Goal: Task Accomplishment & Management: Complete application form

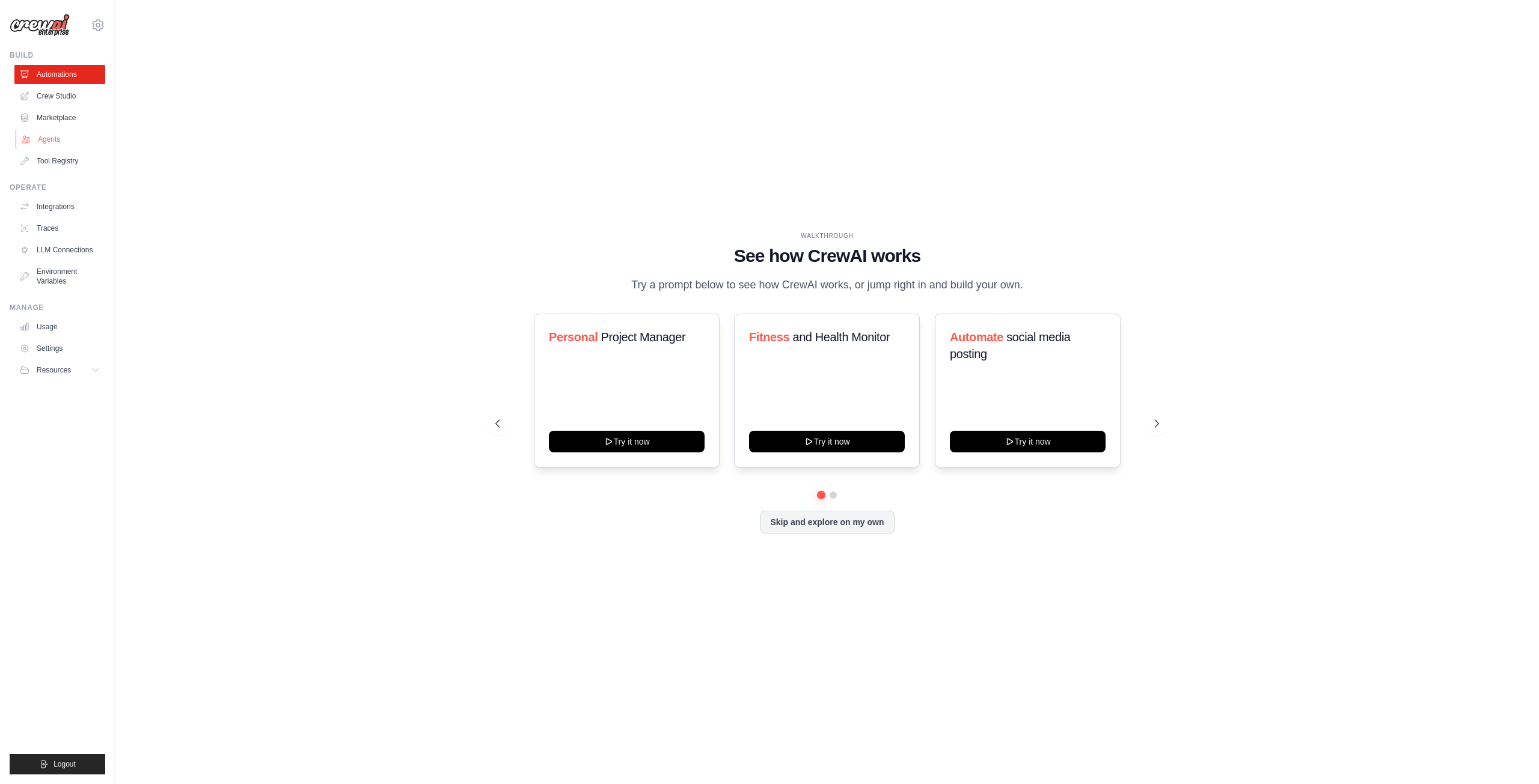
click at [48, 138] on link "Agents" at bounding box center [61, 139] width 91 height 19
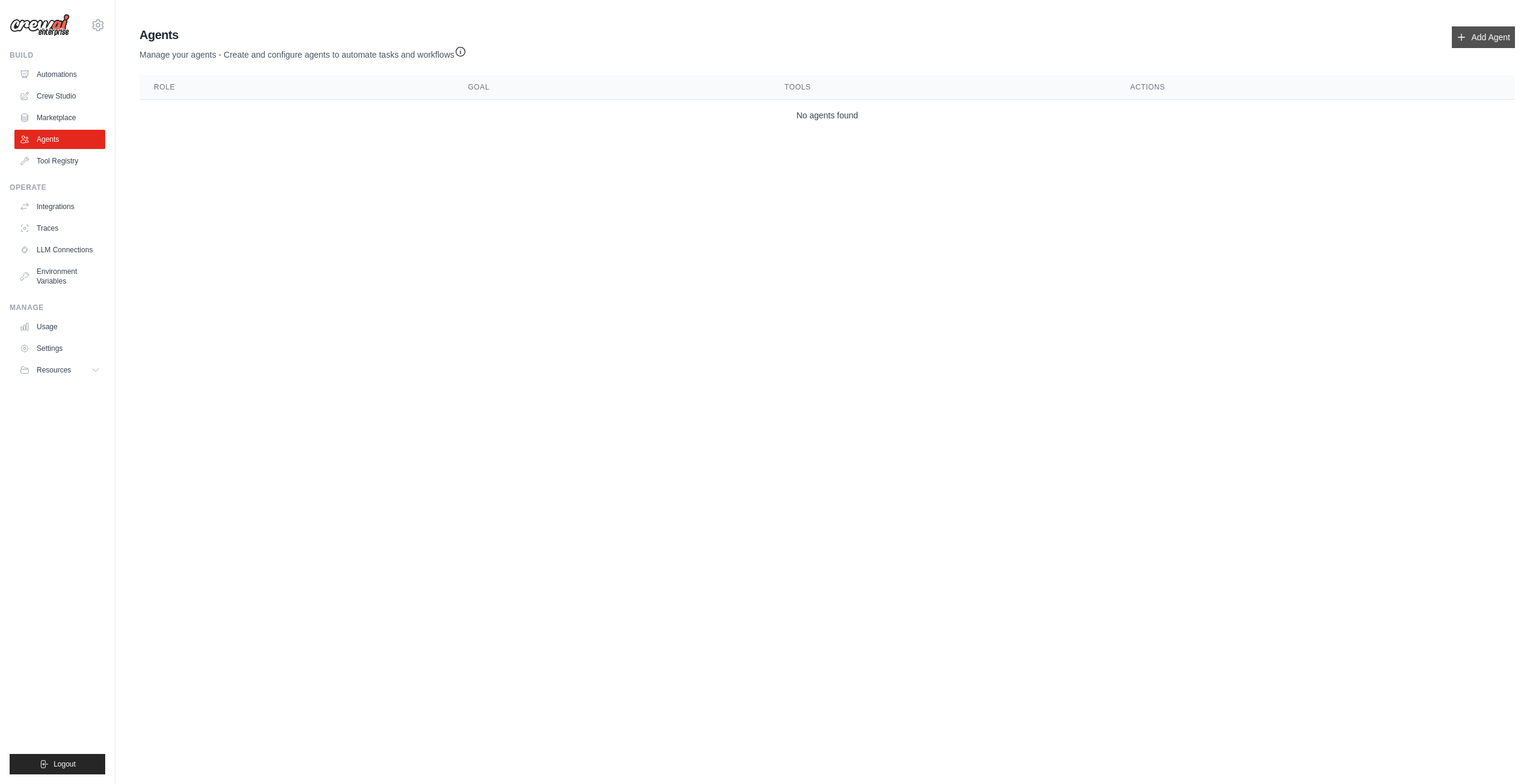
click at [1471, 36] on link "Add Agent" at bounding box center [1483, 37] width 63 height 22
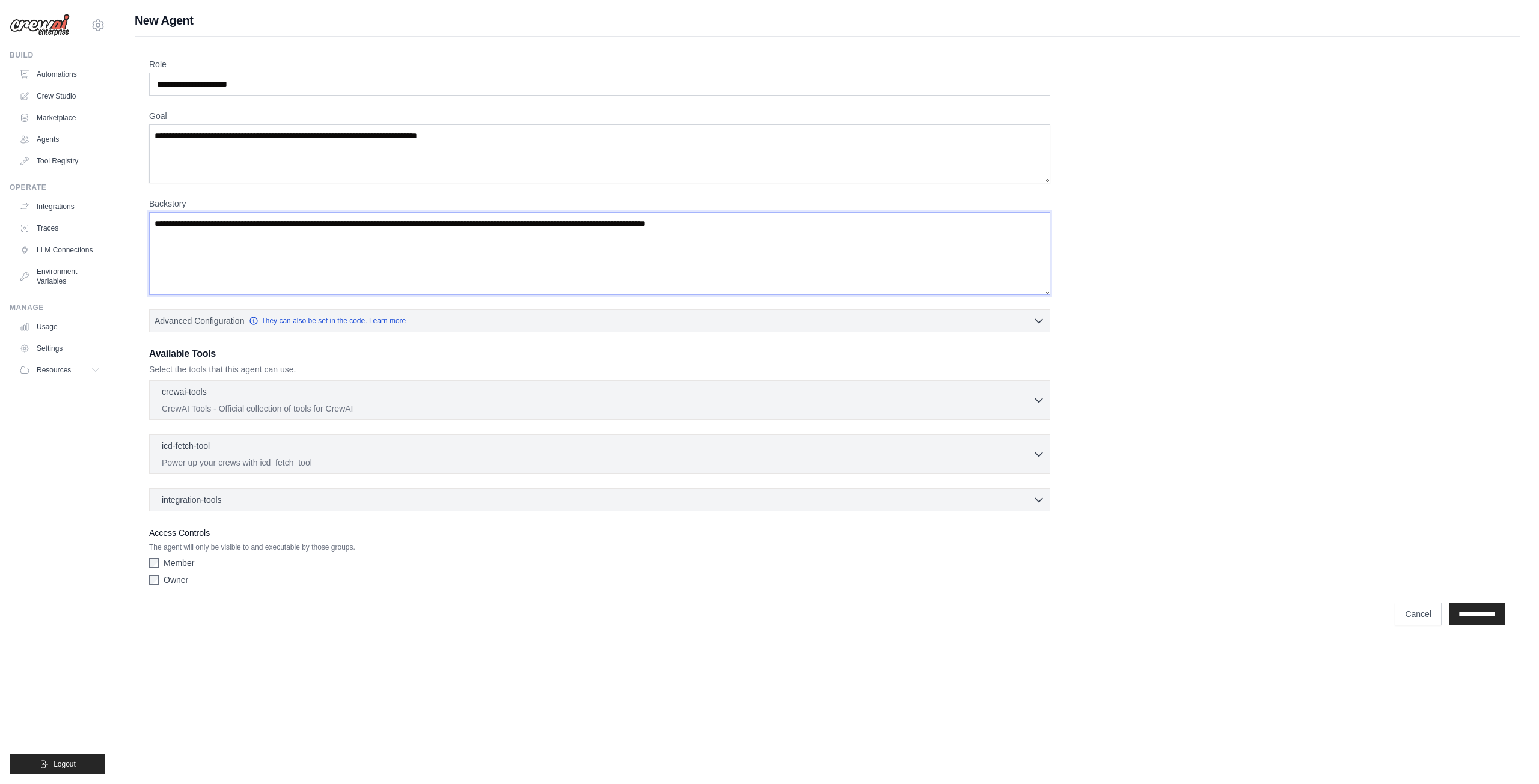
click at [819, 221] on textarea "Backstory" at bounding box center [600, 254] width 901 height 83
click at [819, 224] on textarea "Backstory" at bounding box center [600, 254] width 901 height 83
click at [810, 226] on textarea "Backstory" at bounding box center [600, 254] width 901 height 83
click at [807, 222] on textarea "Backstory" at bounding box center [600, 254] width 901 height 83
click at [810, 222] on textarea "Backstory" at bounding box center [600, 254] width 901 height 83
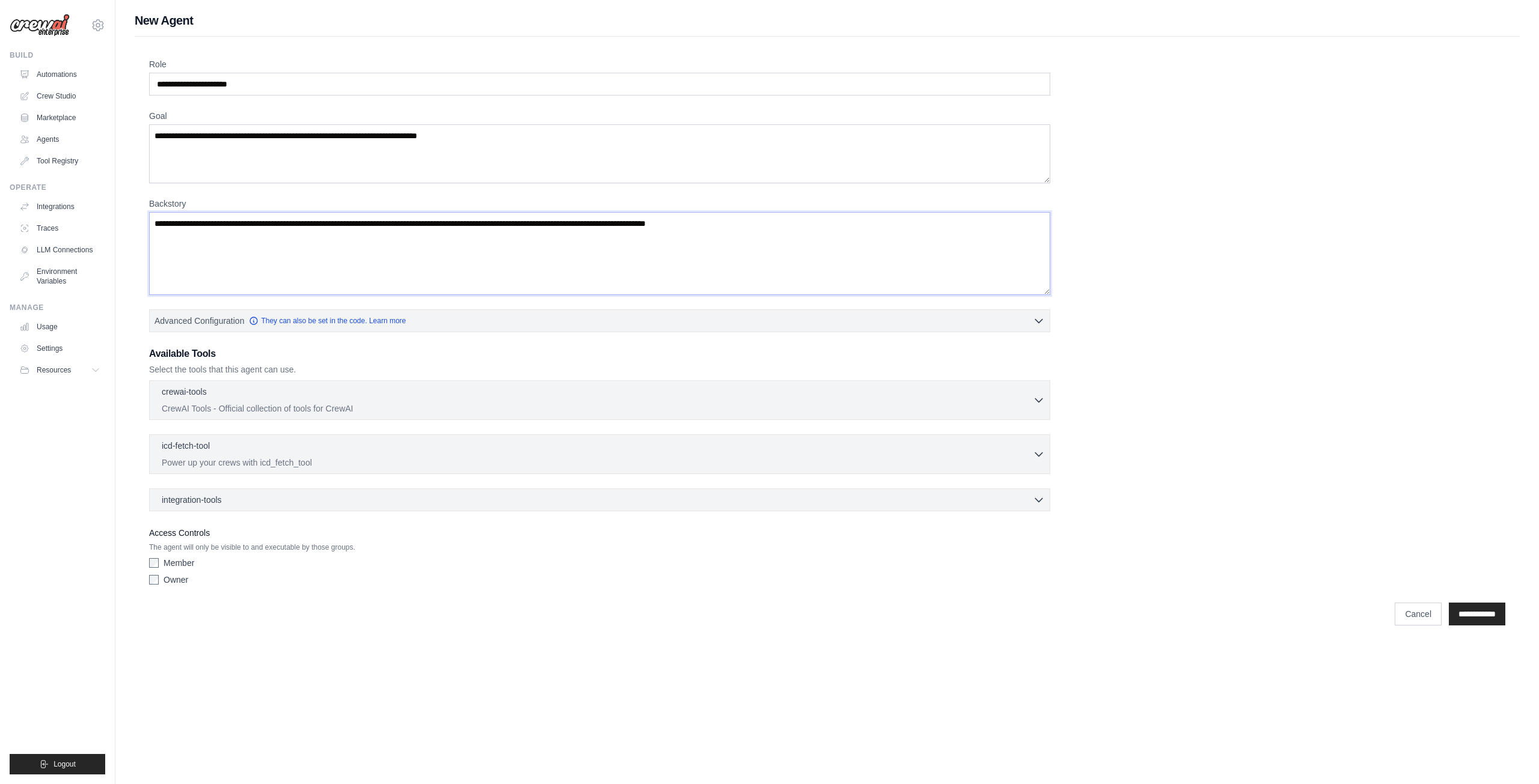
click at [810, 222] on textarea "Backstory" at bounding box center [600, 254] width 901 height 83
click at [798, 226] on textarea "Backstory" at bounding box center [600, 254] width 901 height 83
click at [783, 221] on textarea "Backstory" at bounding box center [600, 254] width 901 height 83
type textarea "*"
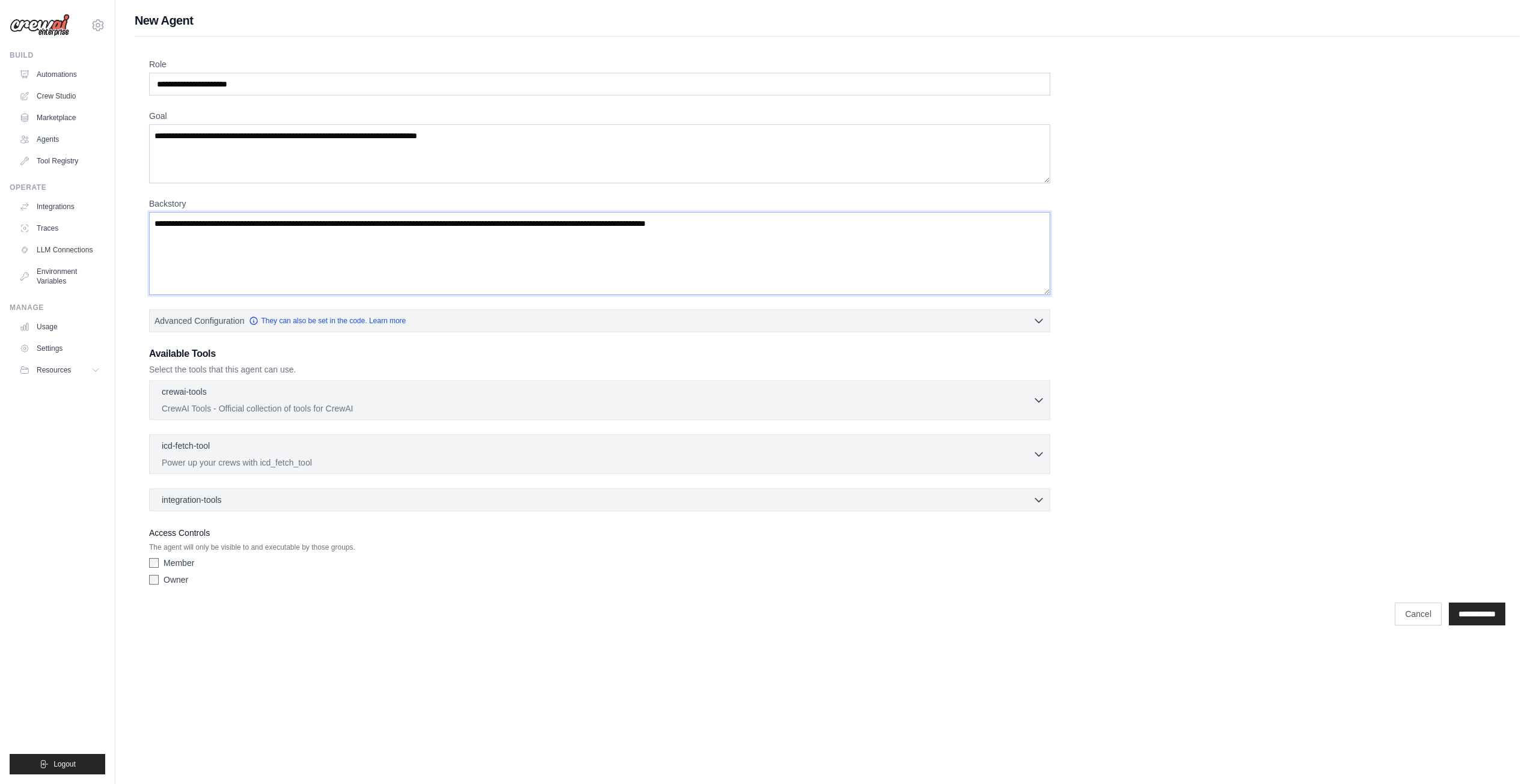
drag, startPoint x: 809, startPoint y: 224, endPoint x: 531, endPoint y: 226, distance: 278.0
click at [567, 226] on textarea "Backstory" at bounding box center [600, 254] width 901 height 83
drag, startPoint x: 153, startPoint y: 222, endPoint x: 815, endPoint y: 226, distance: 662.0
click at [815, 226] on textarea "Backstory" at bounding box center [600, 254] width 901 height 83
click at [564, 142] on textarea "Goal" at bounding box center [600, 154] width 901 height 59
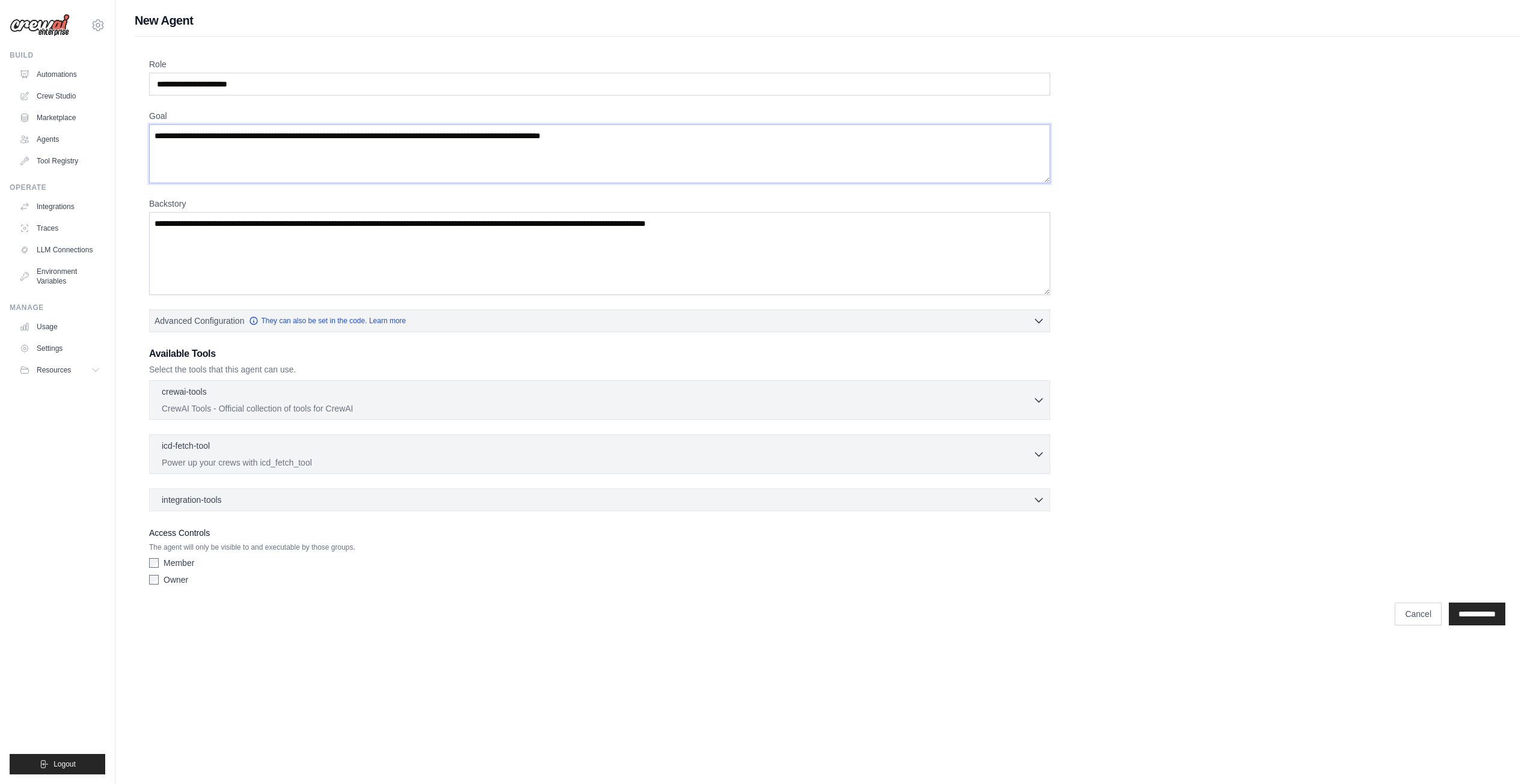
type textarea "**********"
